Goal: Task Accomplishment & Management: Manage account settings

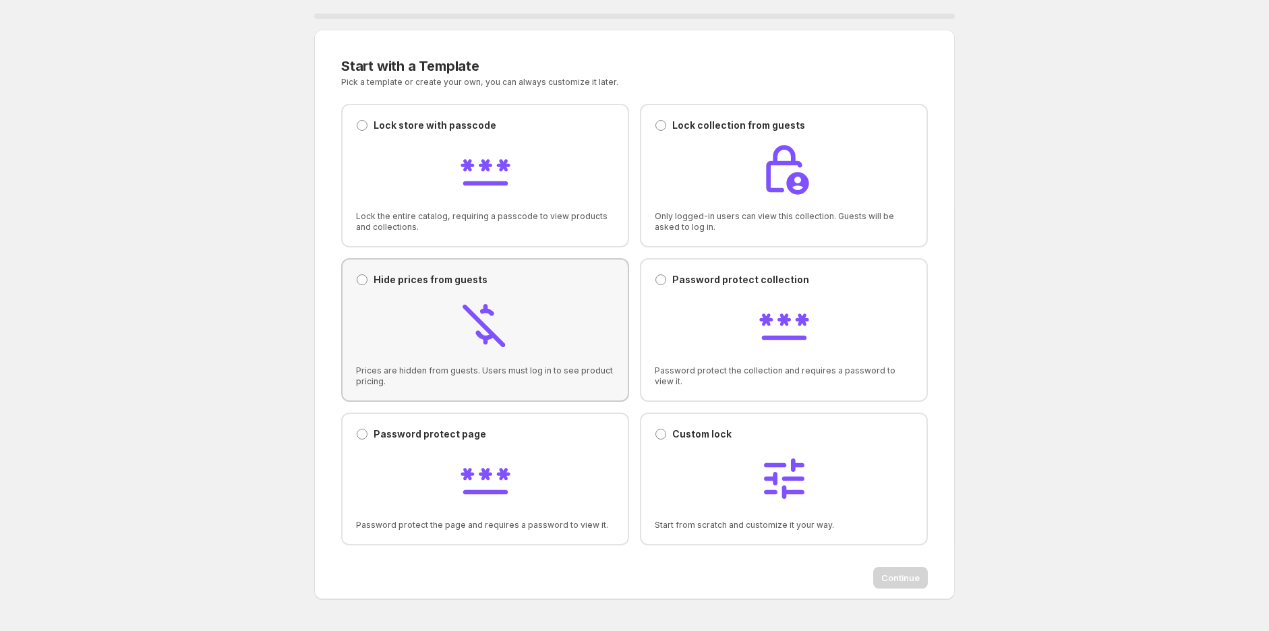
click at [481, 310] on img at bounding box center [486, 324] width 54 height 54
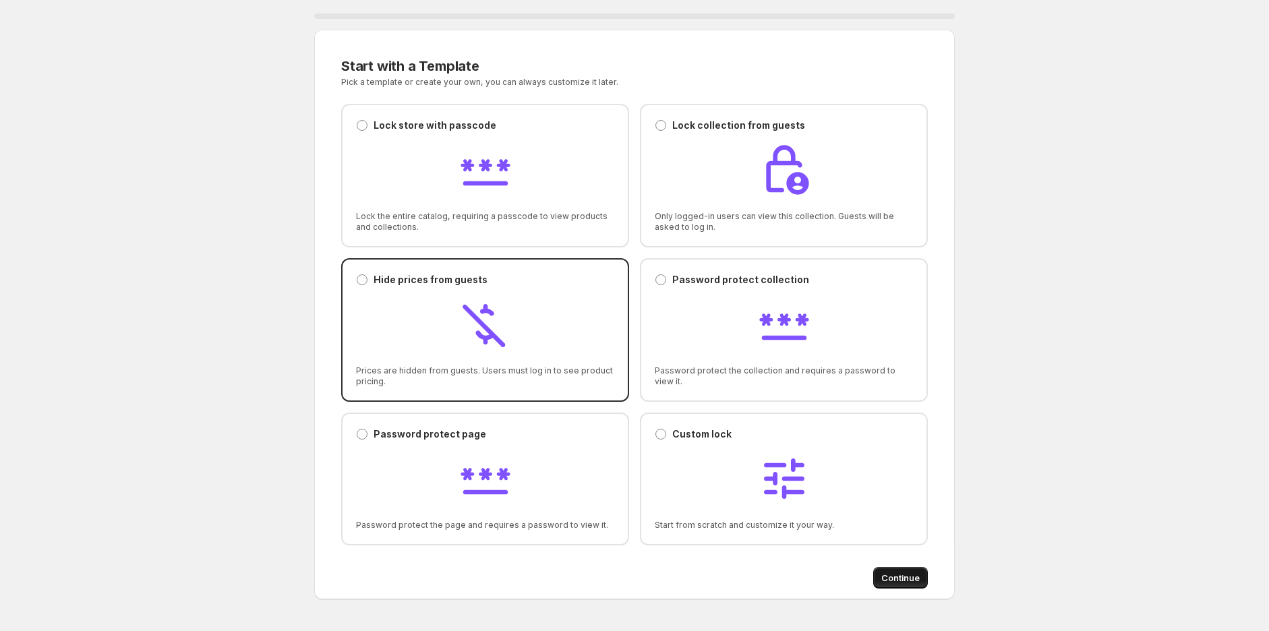
click at [908, 576] on span "Continue" at bounding box center [900, 577] width 38 height 13
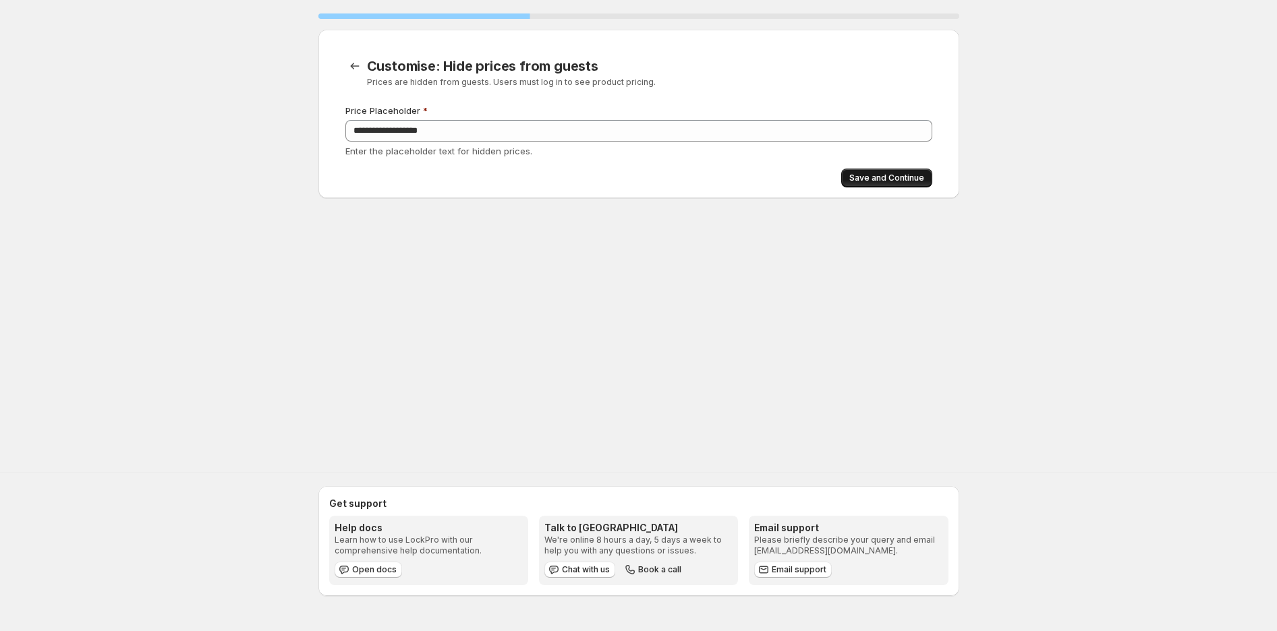
click at [879, 179] on span "Save and Continue" at bounding box center [886, 178] width 75 height 11
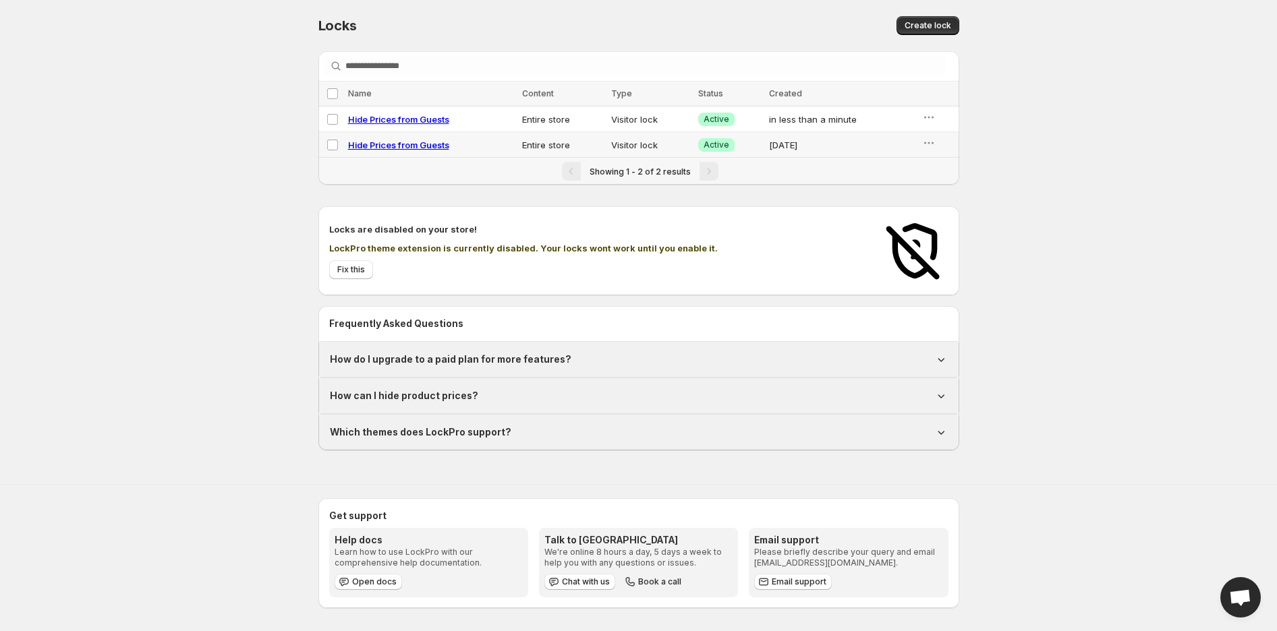
click at [704, 233] on div "Locks are disabled on your store! LockPro theme extension is currently disabled…" at bounding box center [598, 251] width 538 height 57
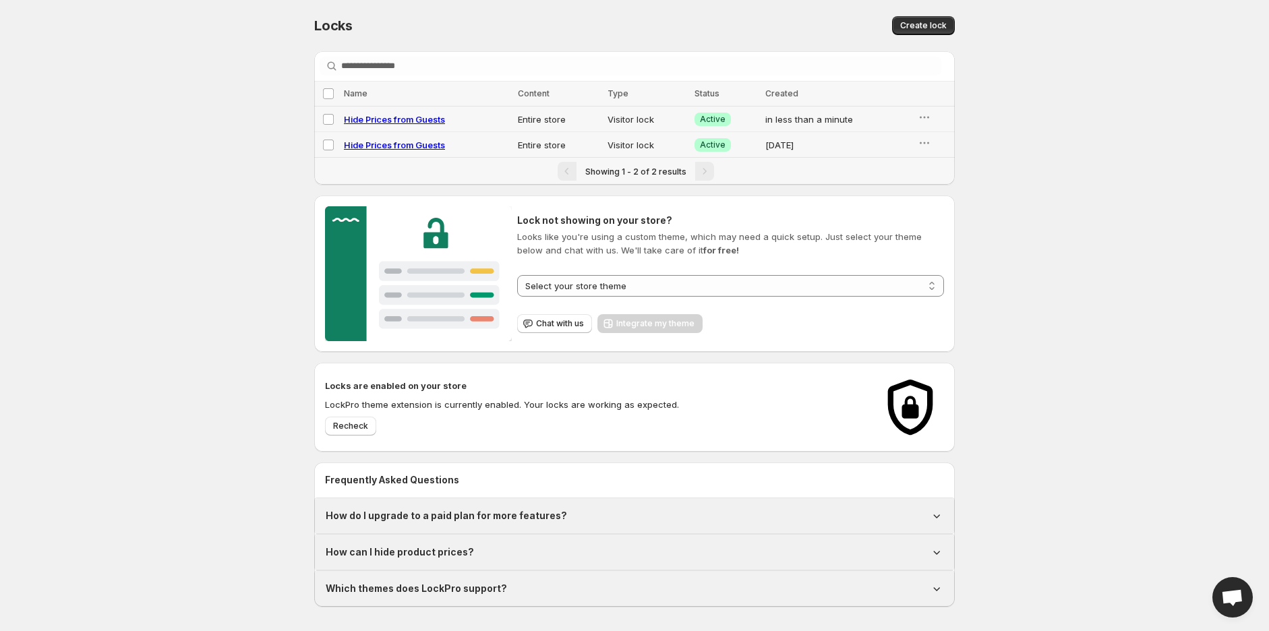
click at [363, 122] on span "Hide Prices from Guests" at bounding box center [394, 119] width 101 height 11
select select "******"
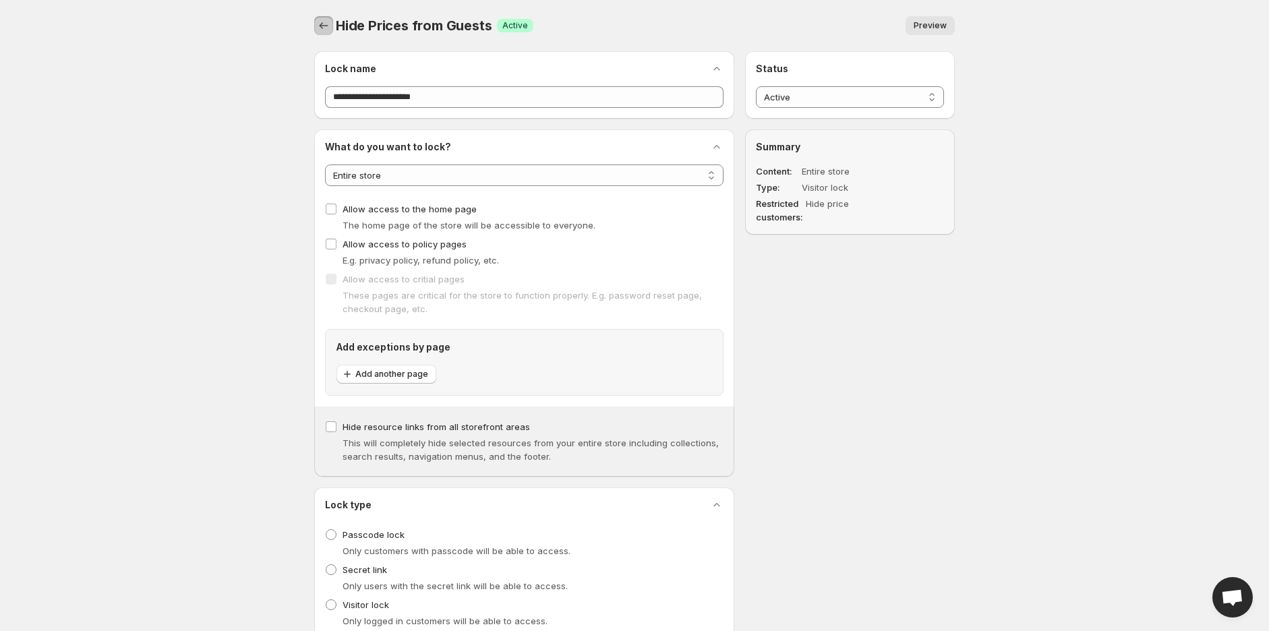
click at [324, 26] on icon "Back" at bounding box center [323, 25] width 13 height 13
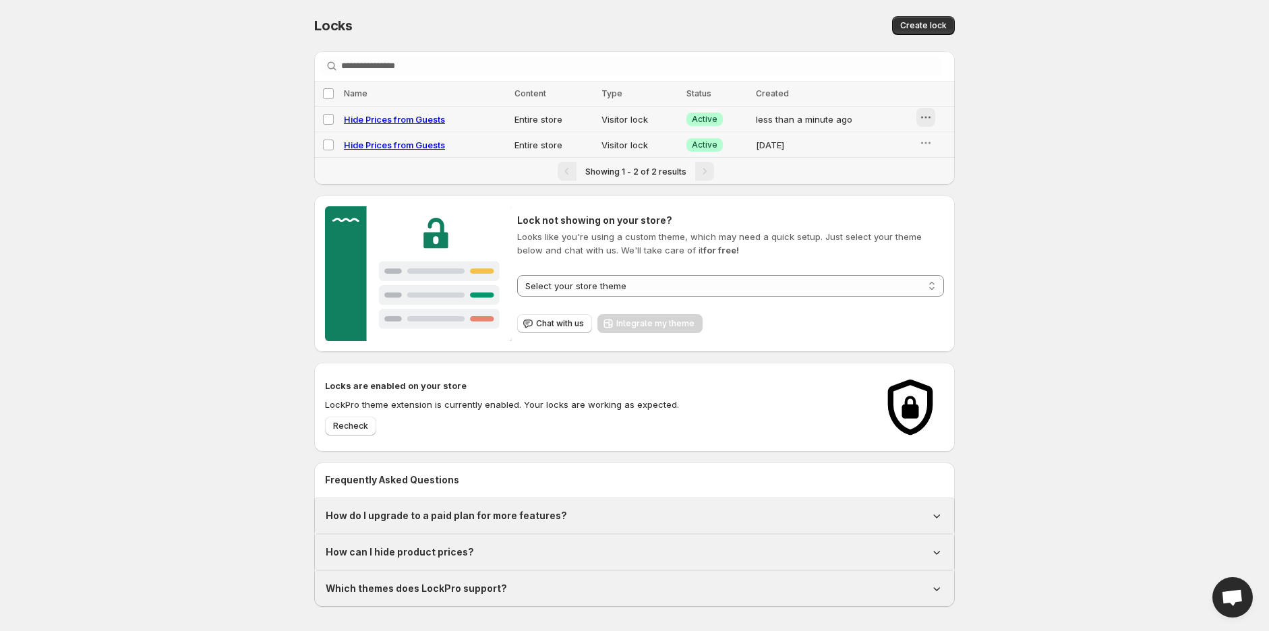
click at [929, 121] on icon "button" at bounding box center [925, 117] width 13 height 13
click at [915, 183] on button "Delete" at bounding box center [933, 192] width 59 height 22
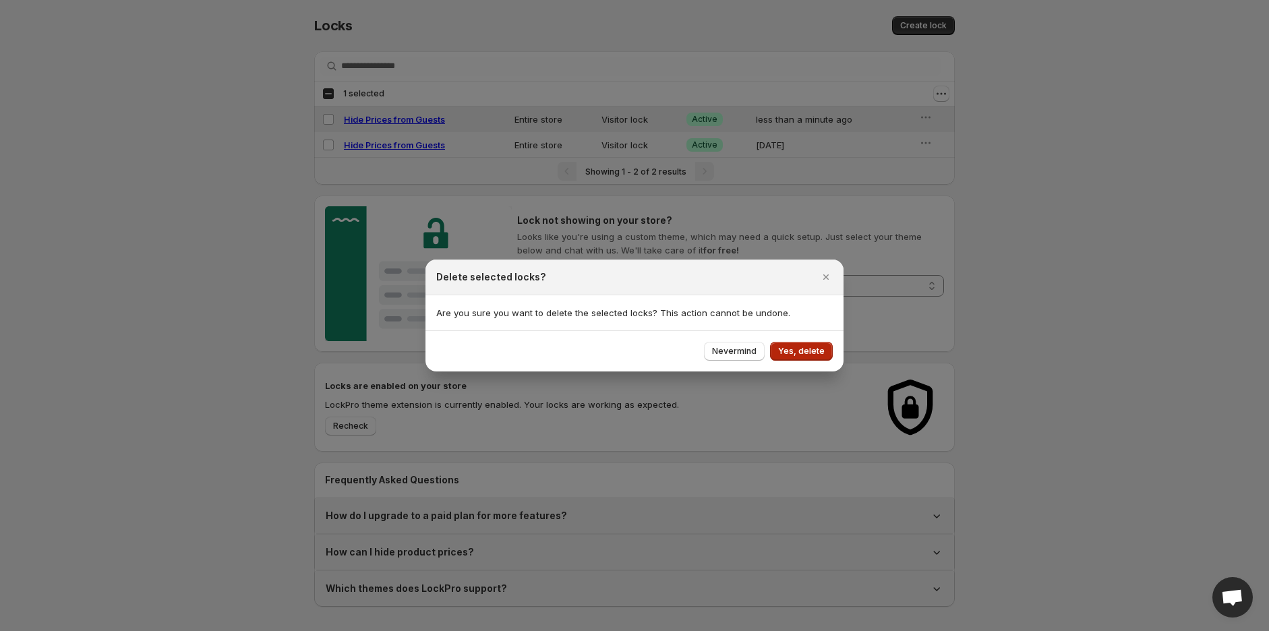
click at [789, 351] on span "Yes, delete" at bounding box center [801, 351] width 47 height 11
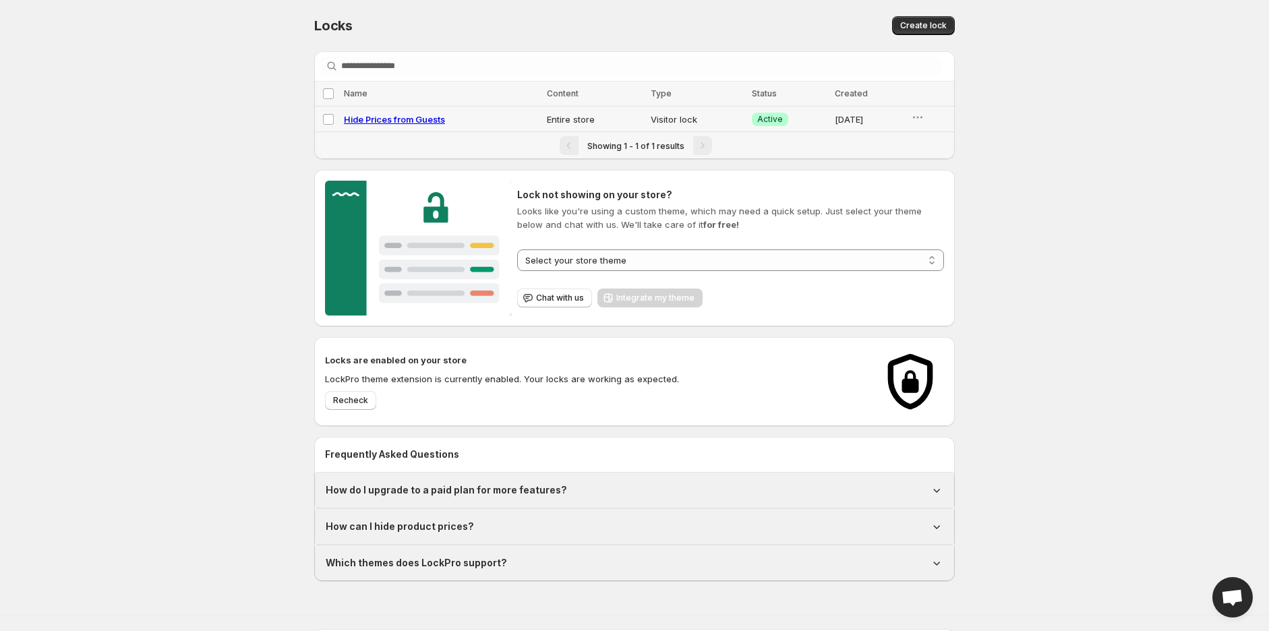
click at [401, 115] on span "Hide Prices from Guests" at bounding box center [394, 119] width 101 height 11
select select "******"
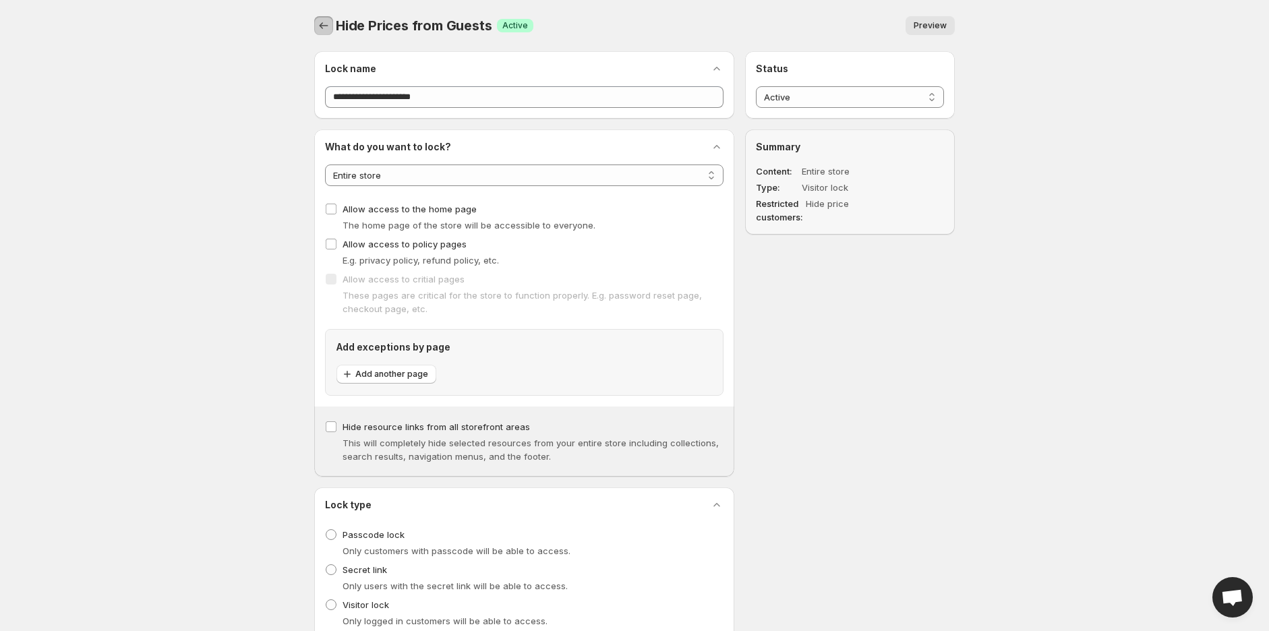
click at [332, 27] on button "Back" at bounding box center [323, 25] width 19 height 19
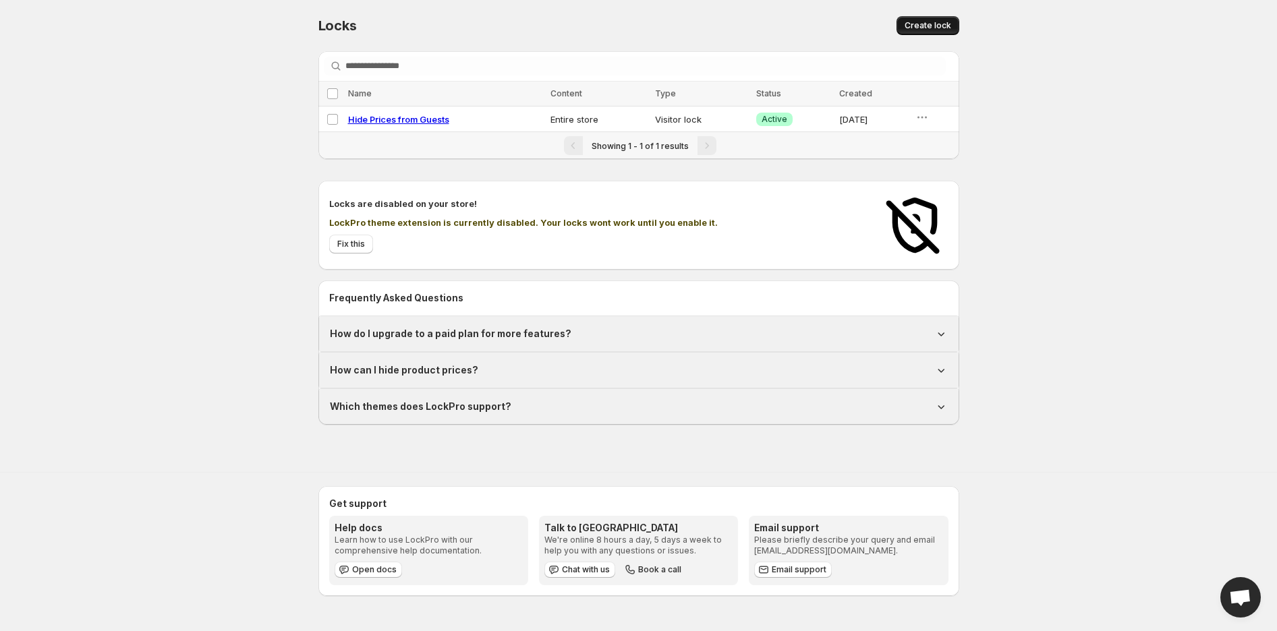
click at [936, 28] on span "Create lock" at bounding box center [927, 25] width 47 height 11
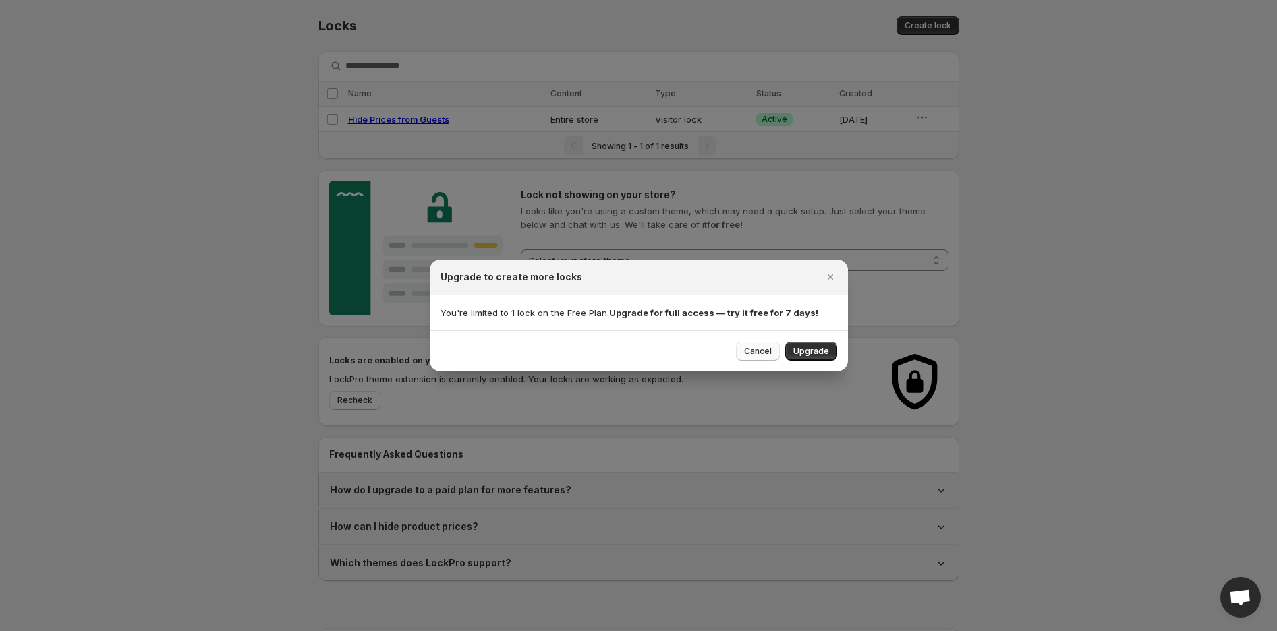
click at [757, 352] on span "Cancel" at bounding box center [758, 351] width 28 height 11
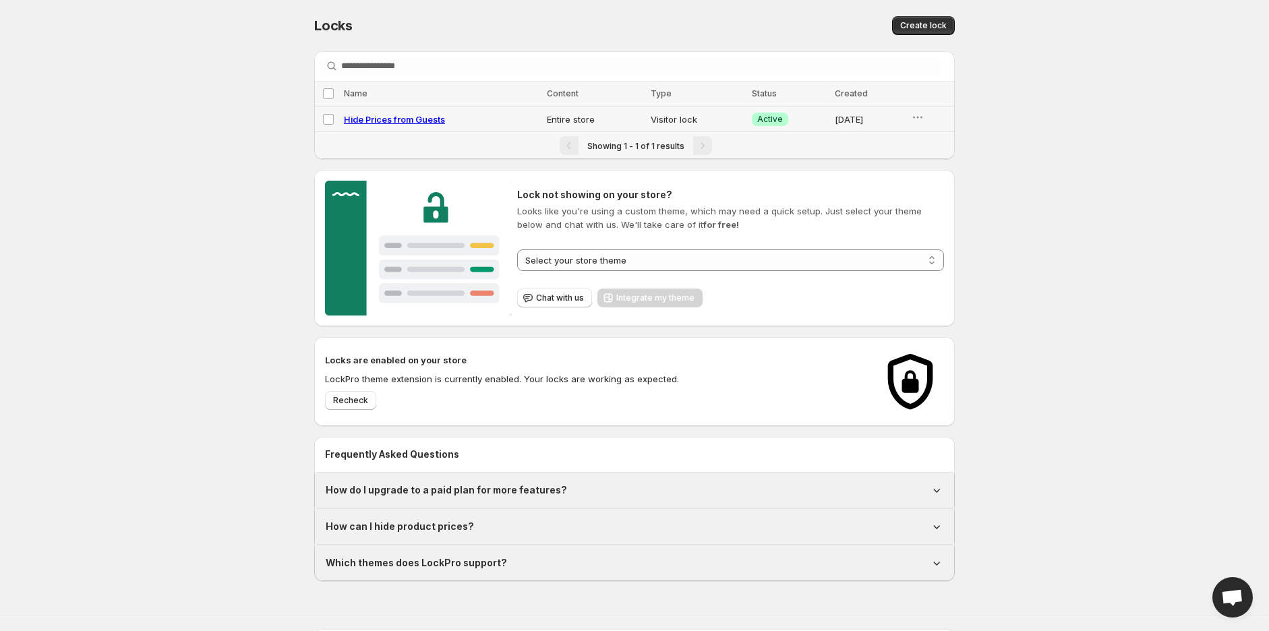
click at [929, 118] on div at bounding box center [929, 119] width 36 height 17
click at [924, 148] on span "Preview" at bounding box center [939, 146] width 34 height 11
